Goal: Find specific page/section: Find specific page/section

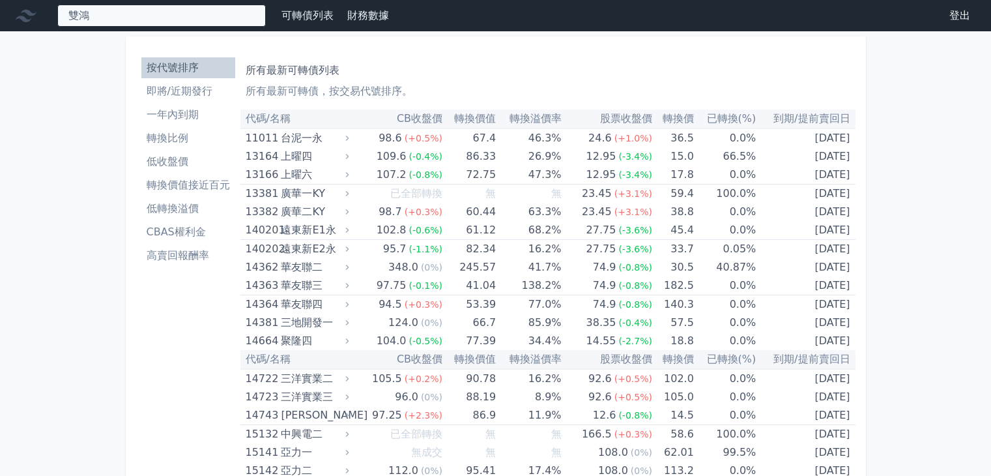
click at [128, 18] on div "雙鴻" at bounding box center [161, 16] width 209 height 22
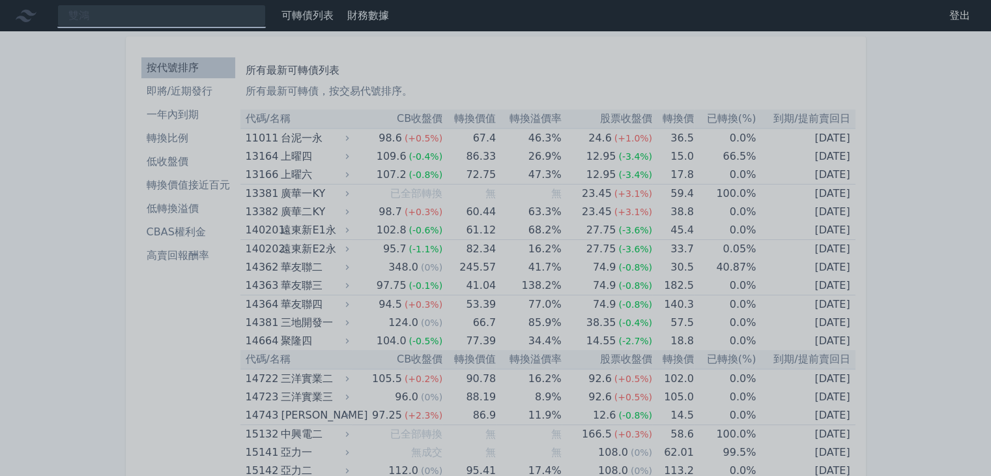
click at [63, 154] on div at bounding box center [495, 238] width 991 height 476
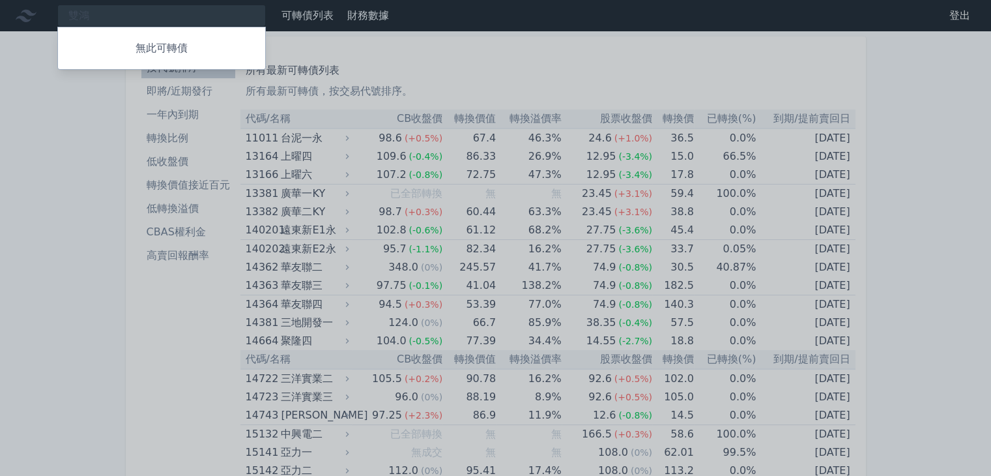
click at [129, 20] on div at bounding box center [495, 238] width 991 height 476
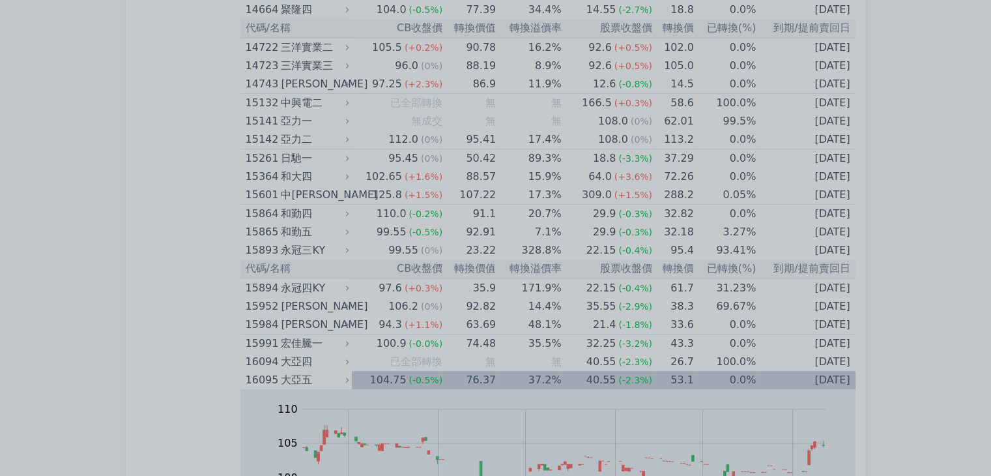
scroll to position [416, 0]
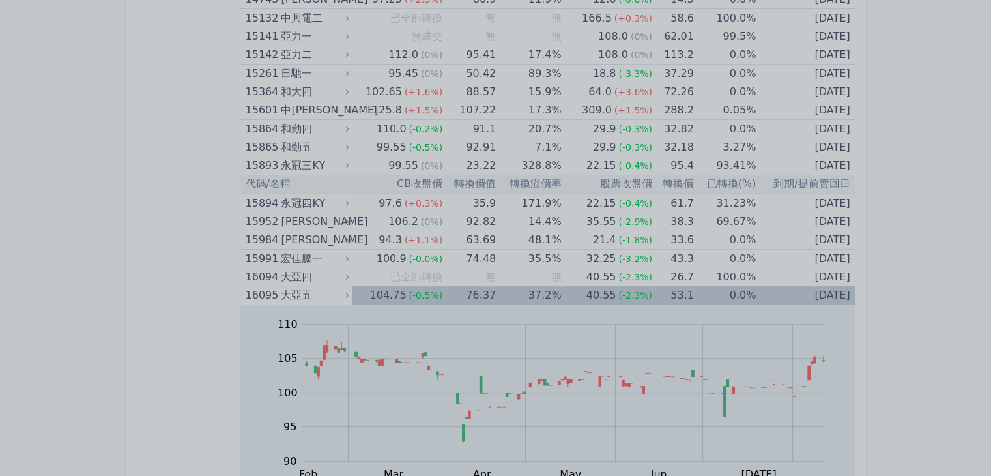
click at [132, 143] on div at bounding box center [495, 238] width 991 height 476
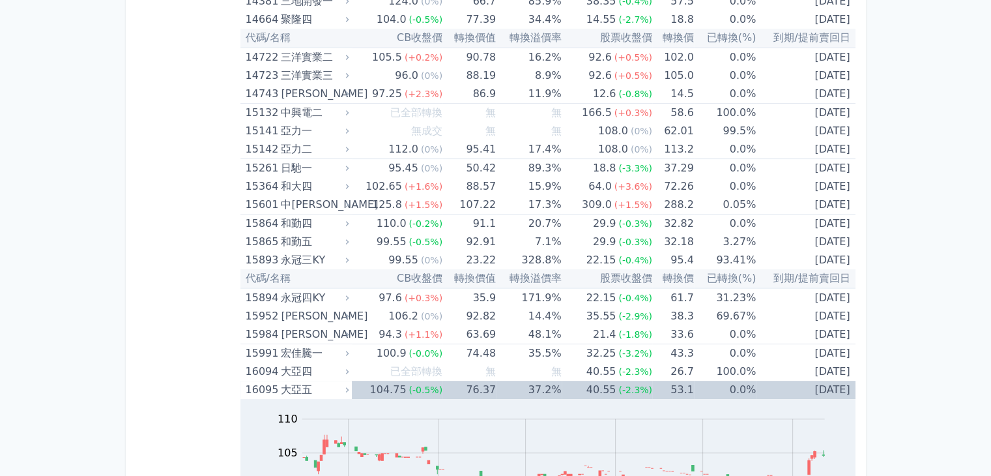
scroll to position [0, 0]
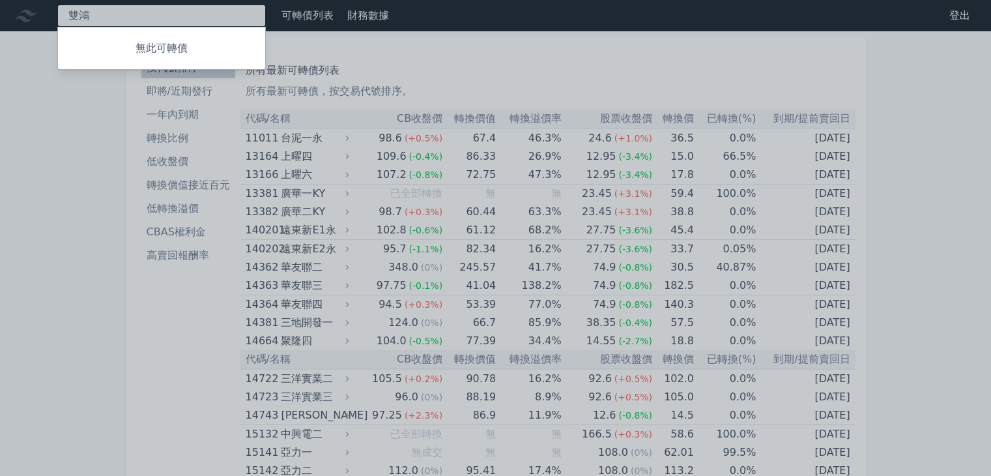
click at [160, 19] on div "雙鴻 無此可轉債" at bounding box center [161, 16] width 209 height 22
click at [91, 14] on div at bounding box center [495, 238] width 991 height 476
click at [93, 15] on div "雙 無此可轉債" at bounding box center [161, 16] width 209 height 22
type input "雙"
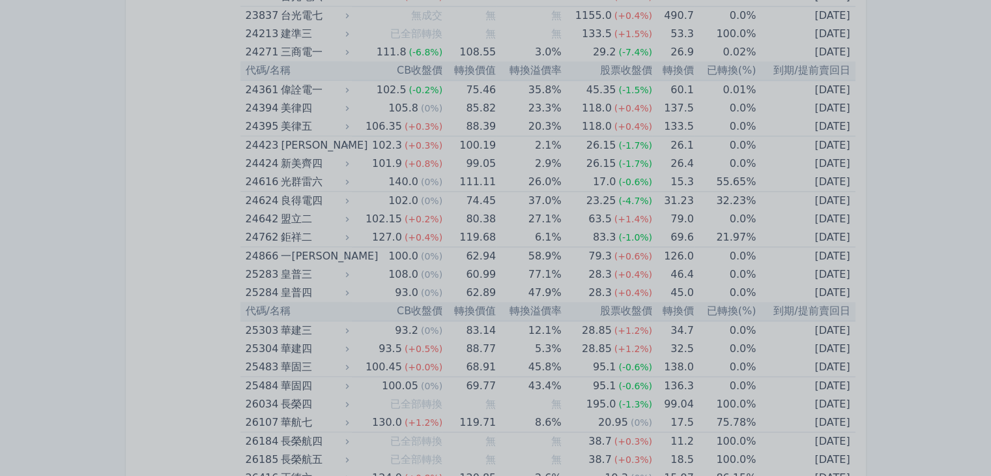
scroll to position [1695, 0]
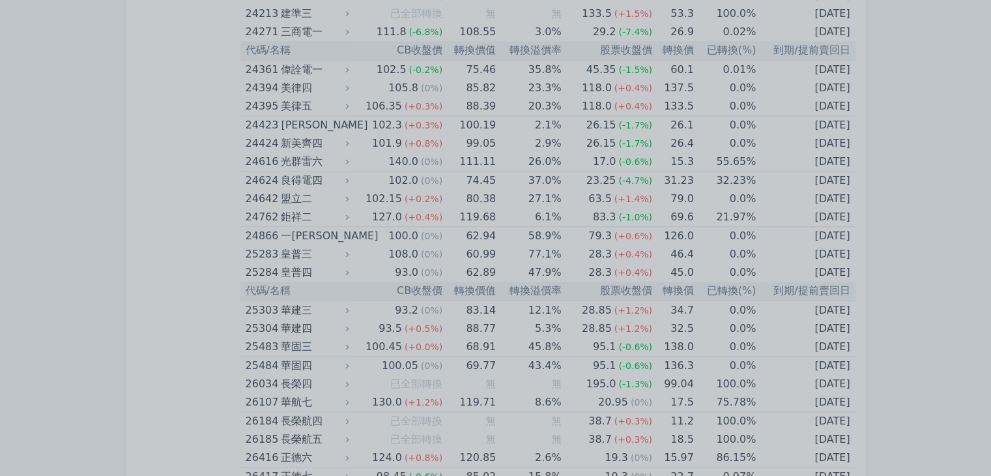
click at [242, 310] on div at bounding box center [495, 238] width 991 height 476
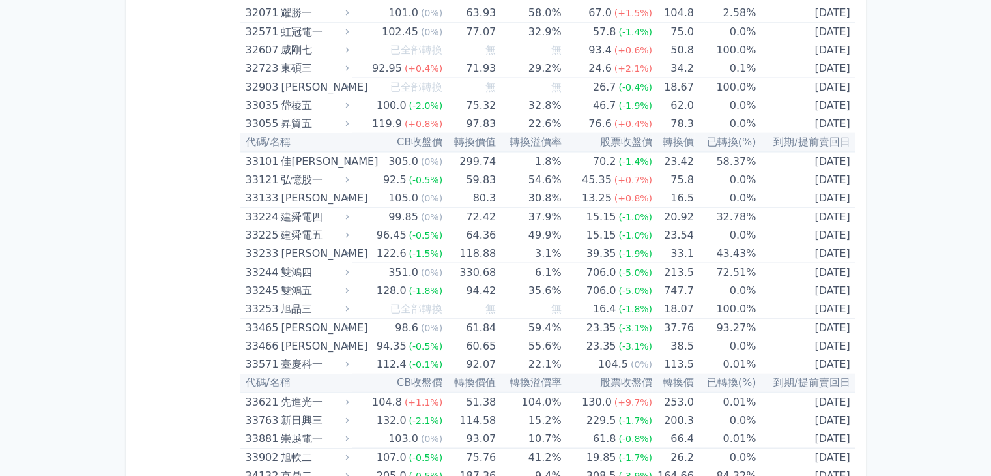
scroll to position [2868, 0]
